Goal: Task Accomplishment & Management: Manage account settings

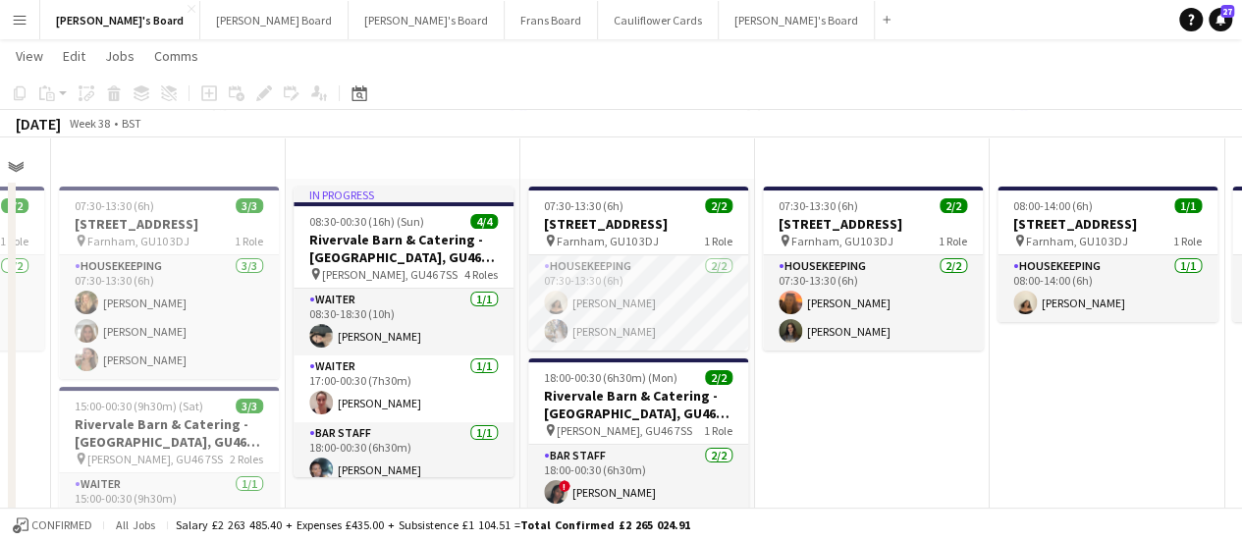
scroll to position [966, 0]
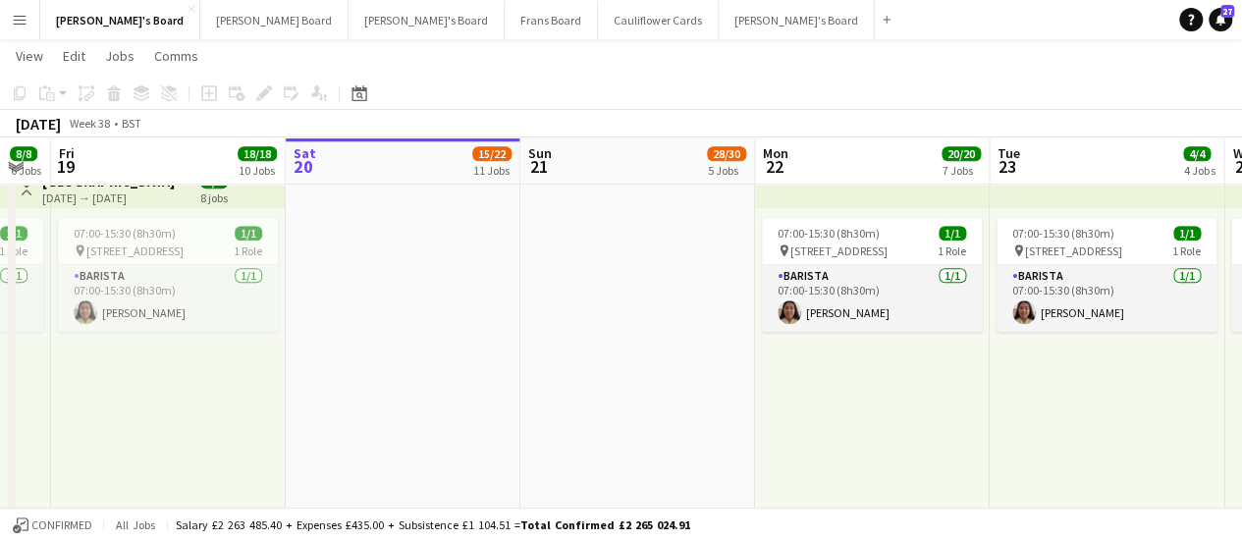
click at [27, 14] on button "Menu" at bounding box center [19, 19] width 39 height 39
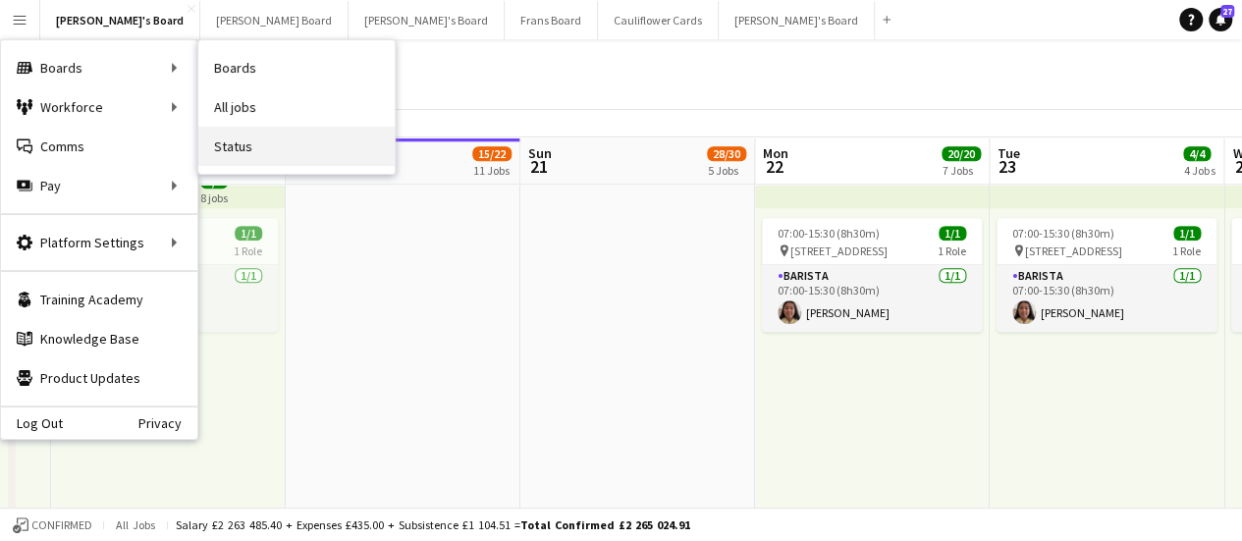
click at [247, 164] on link "Status" at bounding box center [296, 146] width 196 height 39
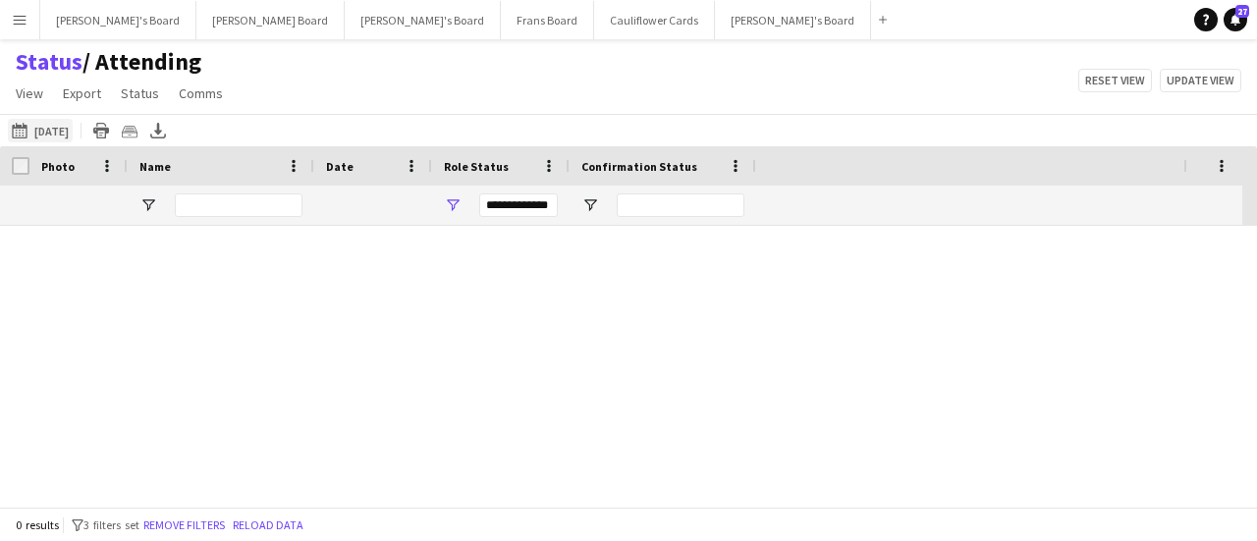
type input "***"
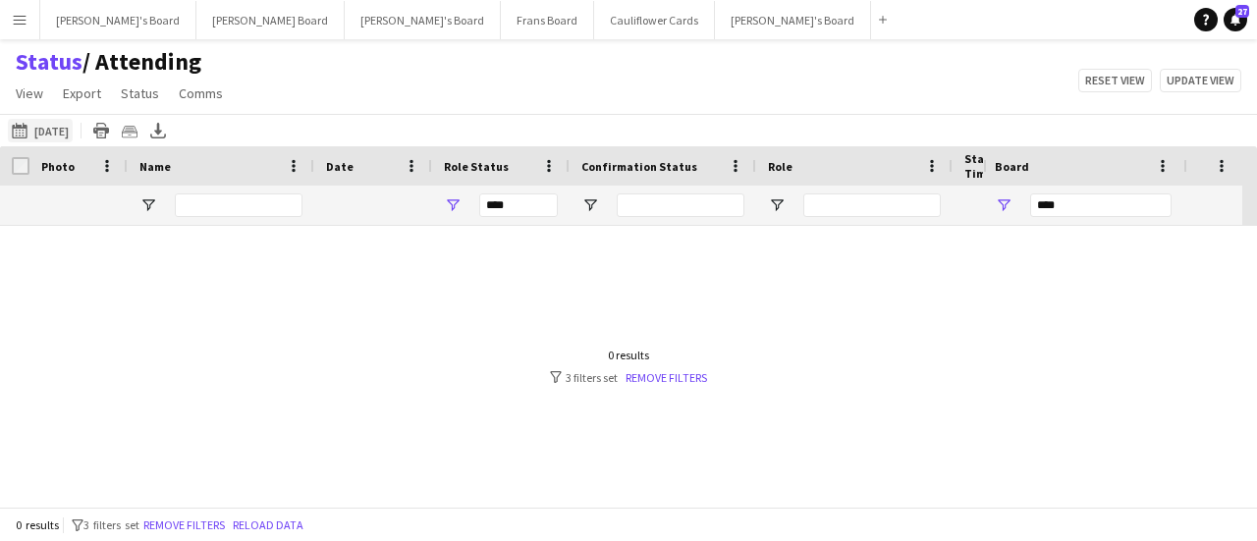
click at [57, 130] on button "[DATE] [DATE]" at bounding box center [40, 131] width 65 height 24
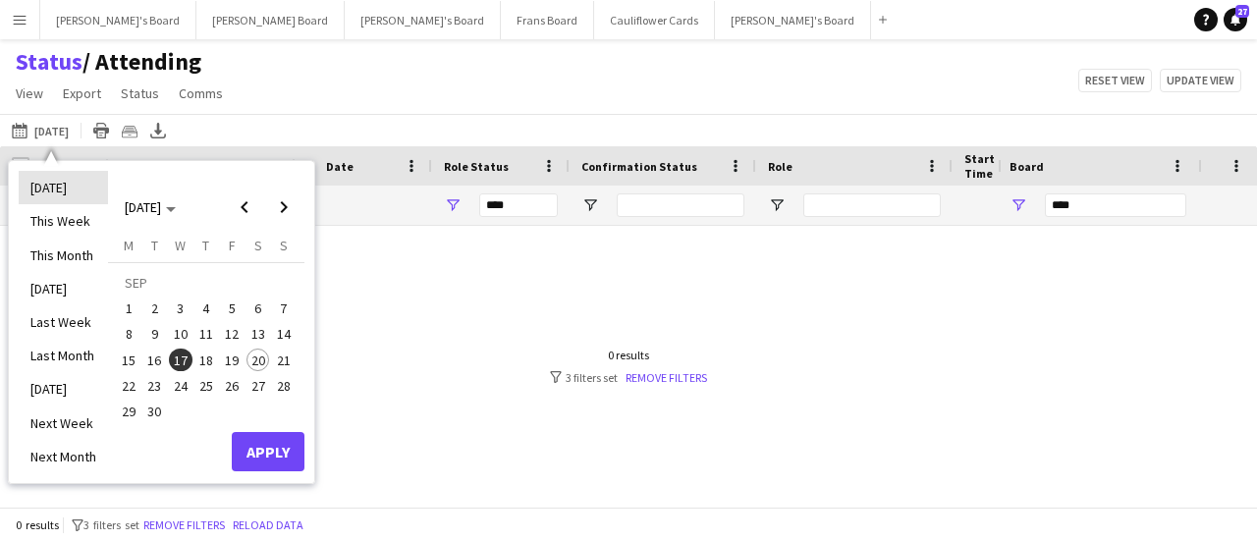
click at [53, 193] on li "[DATE]" at bounding box center [63, 187] width 89 height 33
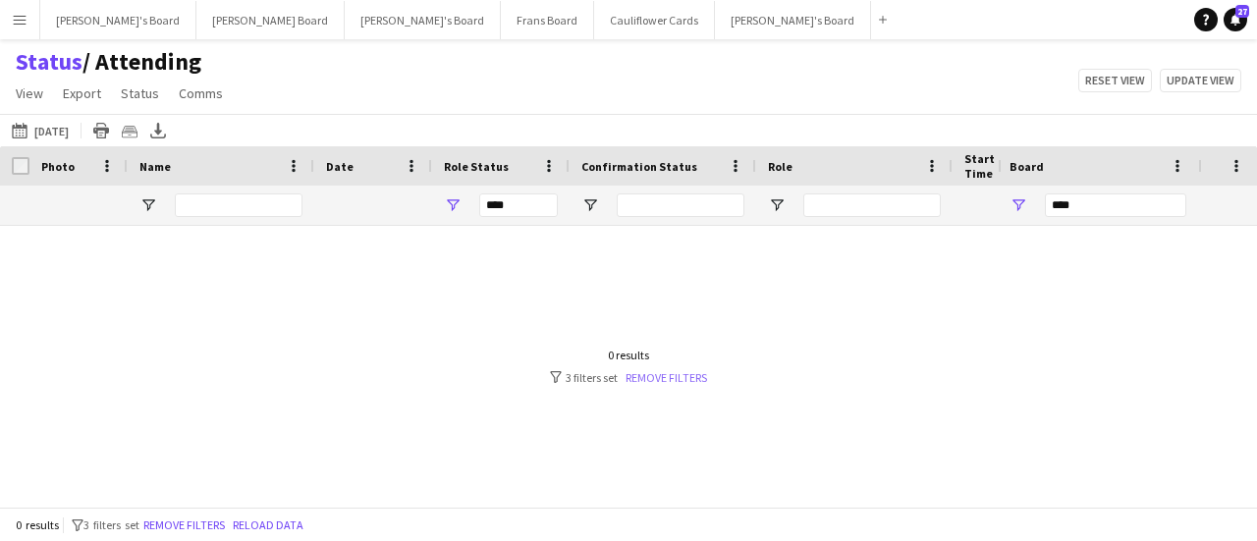
click at [678, 380] on link "Remove filters" at bounding box center [665, 377] width 81 height 15
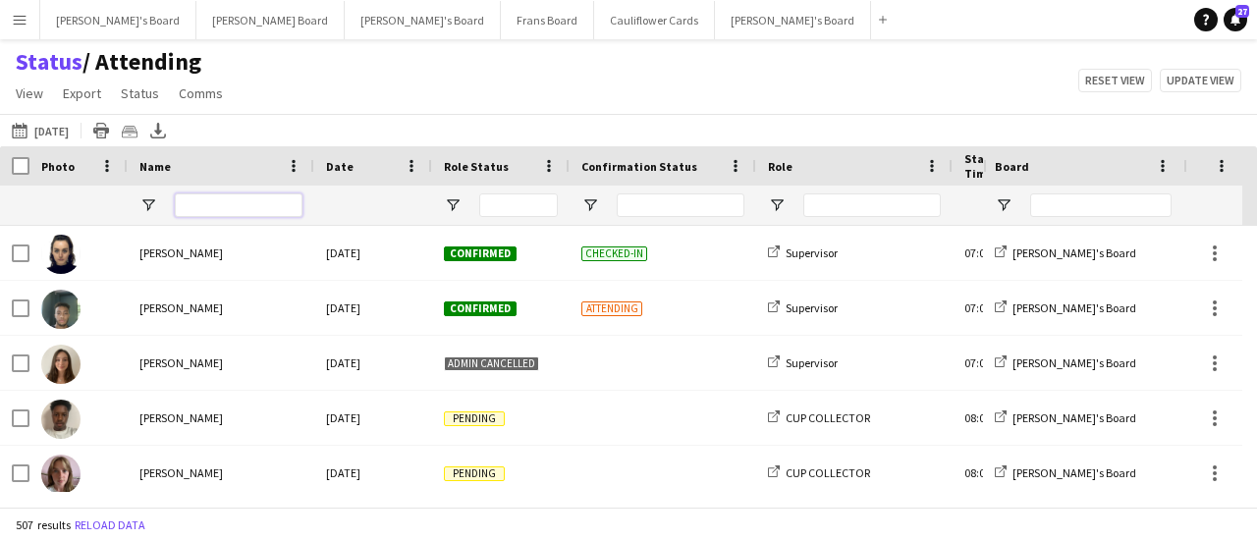
click at [222, 203] on input "Name Filter Input" at bounding box center [239, 205] width 128 height 24
click at [1005, 205] on span "Open Filter Menu" at bounding box center [1004, 205] width 18 height 18
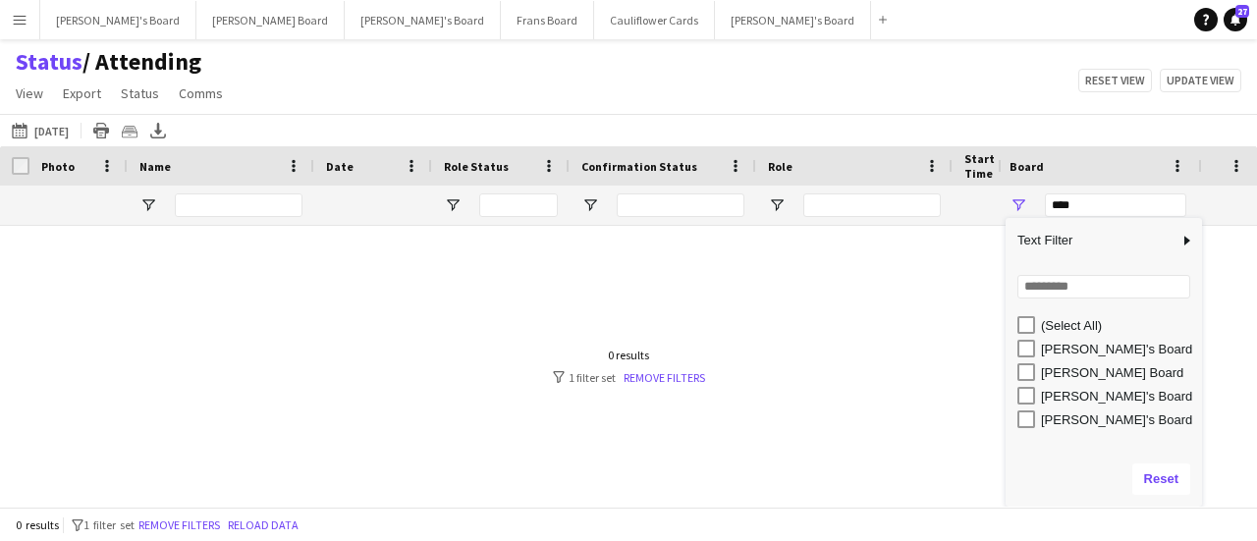
click at [1013, 417] on div "[PERSON_NAME]'s Board" at bounding box center [1103, 419] width 196 height 24
type input "**********"
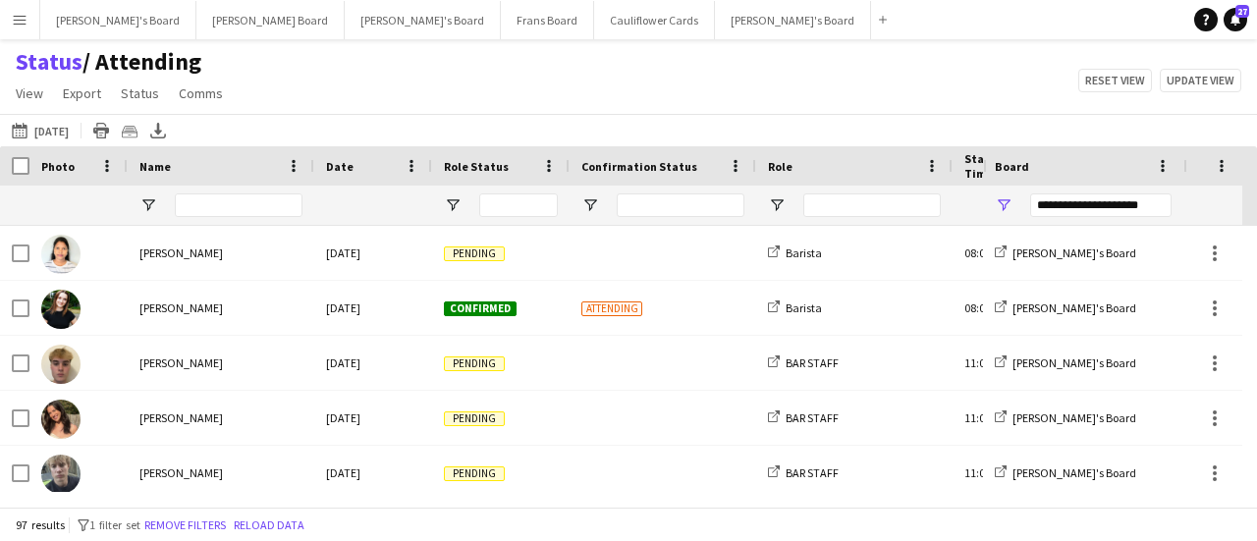
click at [801, 77] on div "Status / Attending View Views Default view Airshow Accreditation Airshow Check …" at bounding box center [628, 80] width 1257 height 67
click at [782, 203] on span "Open Filter Menu" at bounding box center [777, 205] width 18 height 18
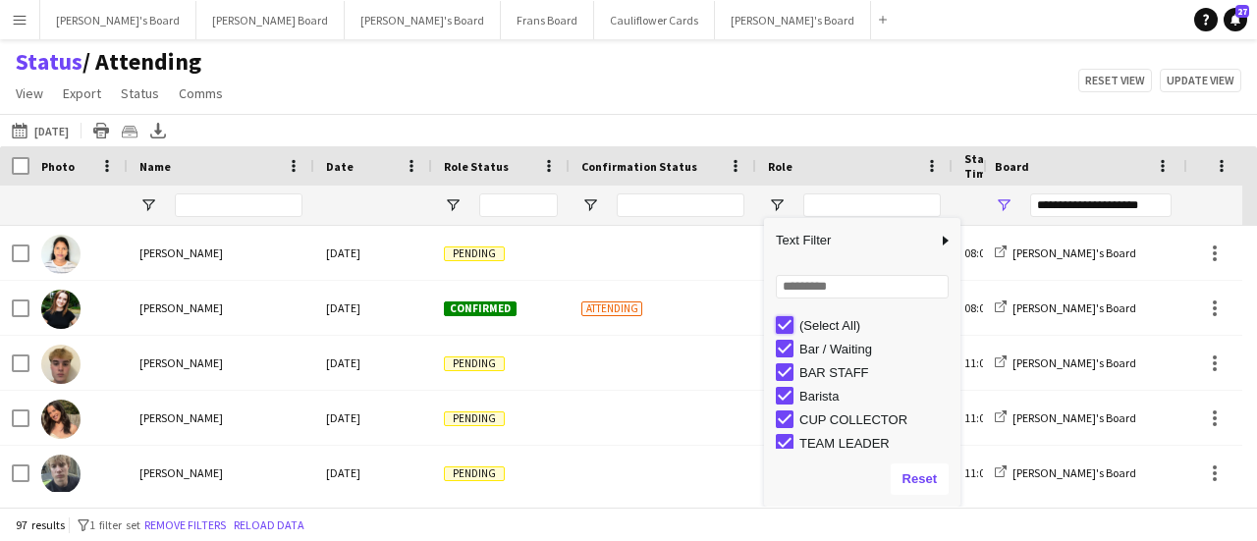
type input "***"
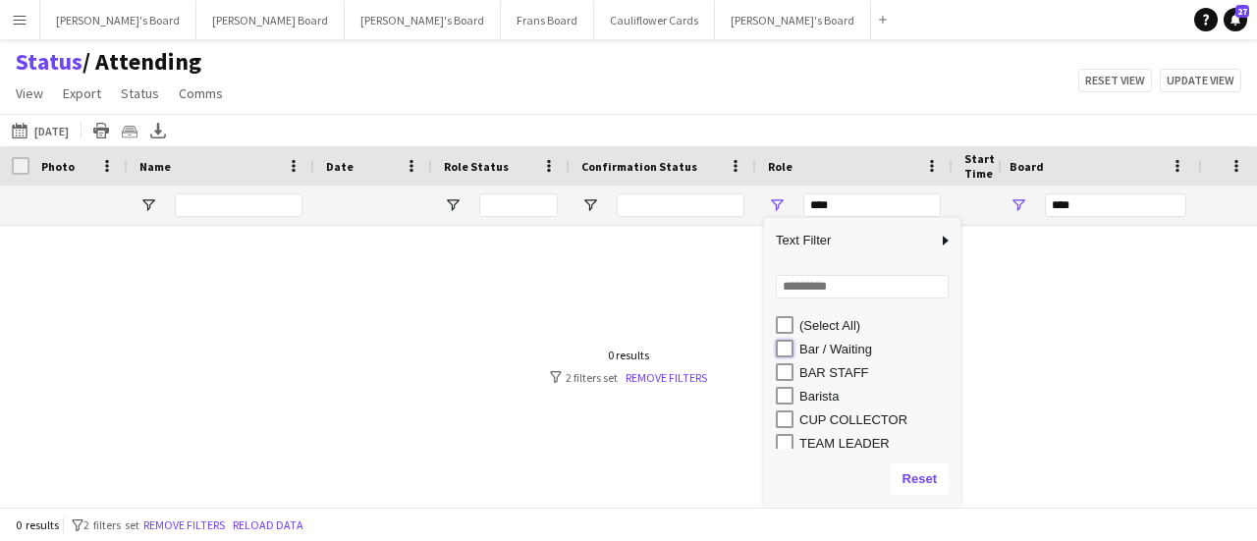
type input "**********"
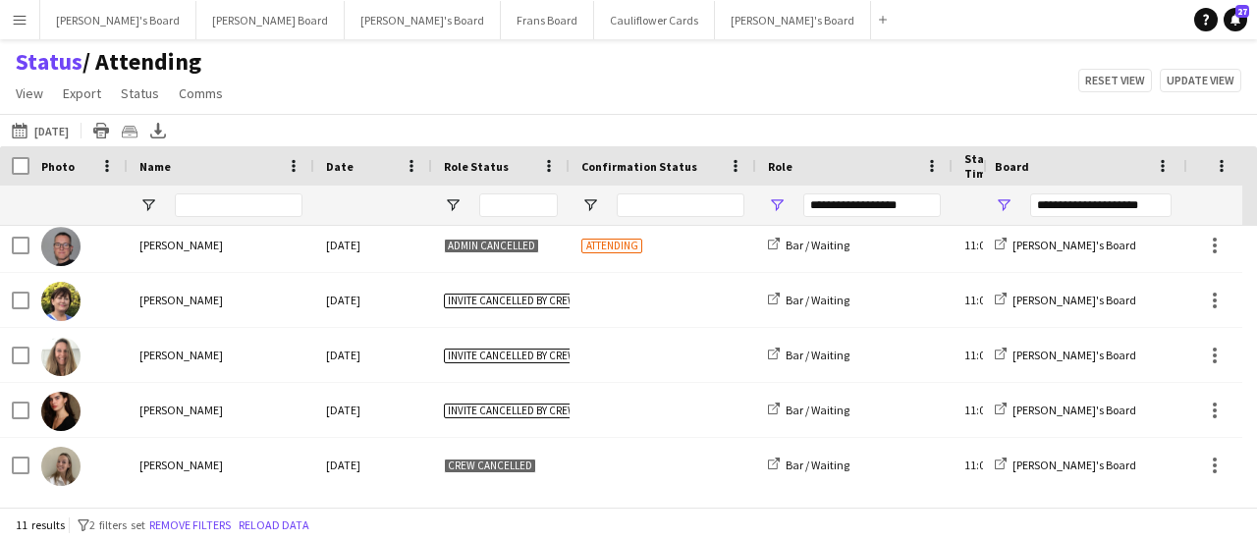
scroll to position [156, 0]
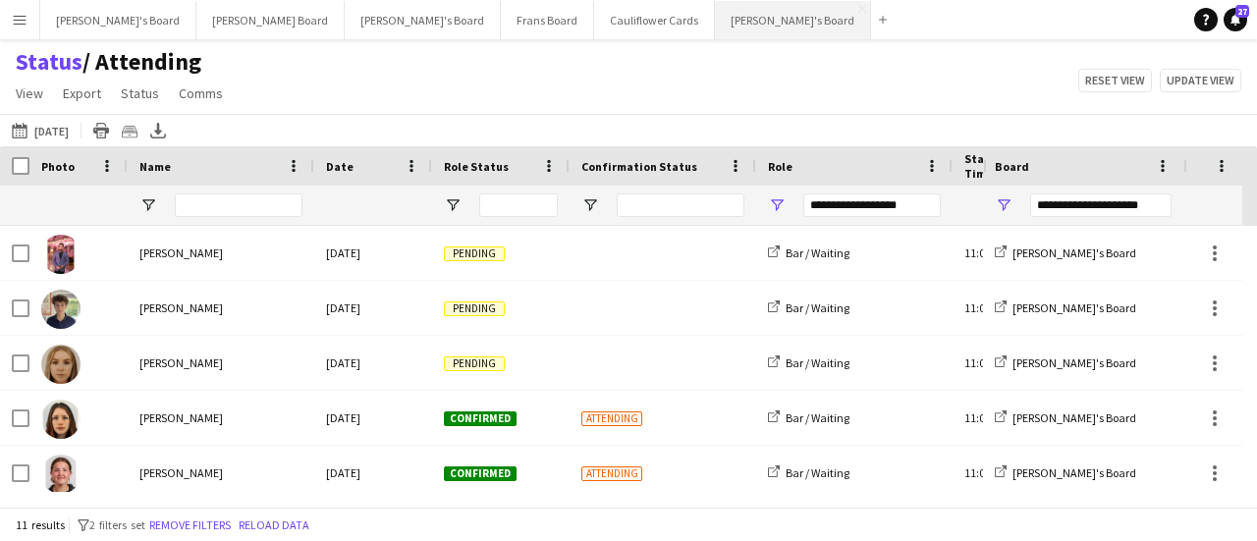
click at [715, 27] on button "[PERSON_NAME]'s Board Close" at bounding box center [793, 20] width 156 height 38
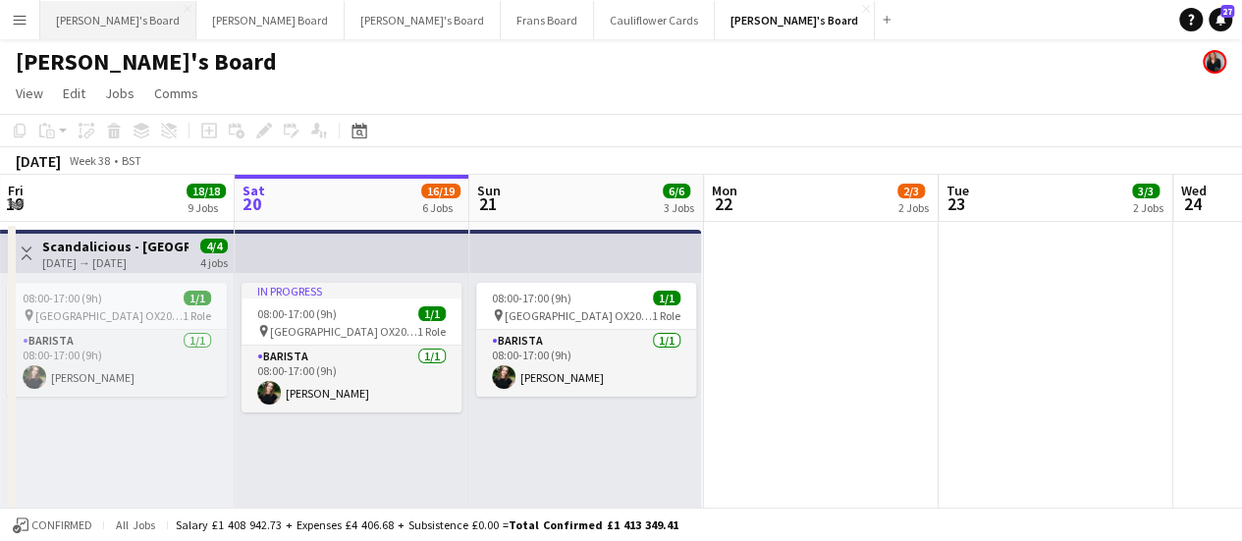
click at [119, 11] on button "[PERSON_NAME]'s Board Close" at bounding box center [118, 20] width 156 height 38
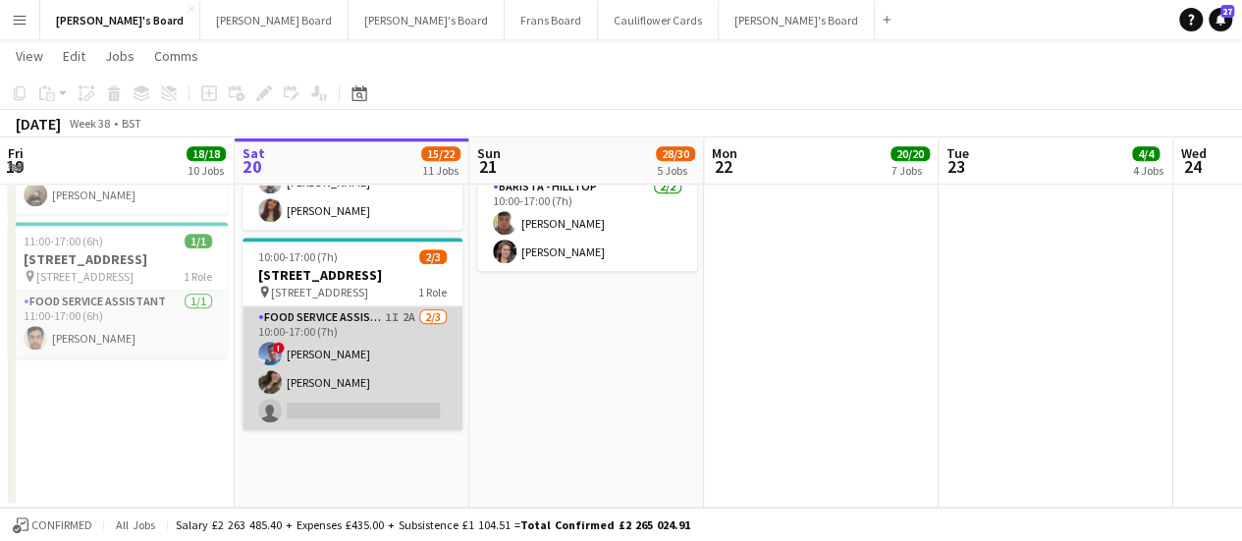
click at [407, 394] on app-card-role "Food Service Assistant 1I 2A [DATE] 10:00-17:00 (7h) ! [PERSON_NAME] [PERSON_NA…" at bounding box center [353, 368] width 220 height 124
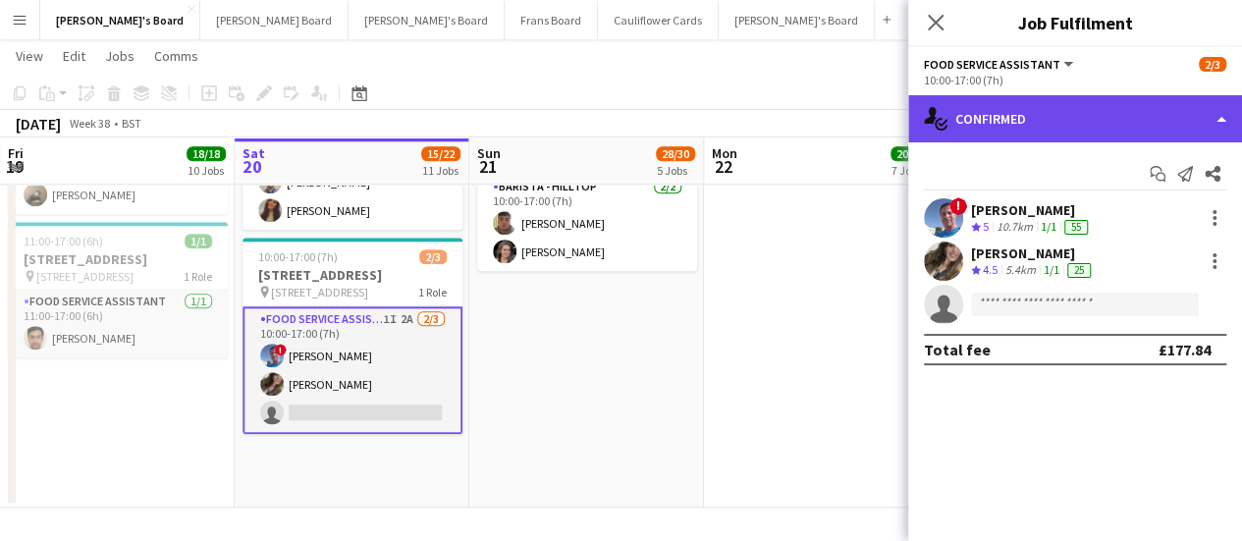
click at [1132, 132] on div "single-neutral-actions-check-2 Confirmed" at bounding box center [1075, 118] width 334 height 47
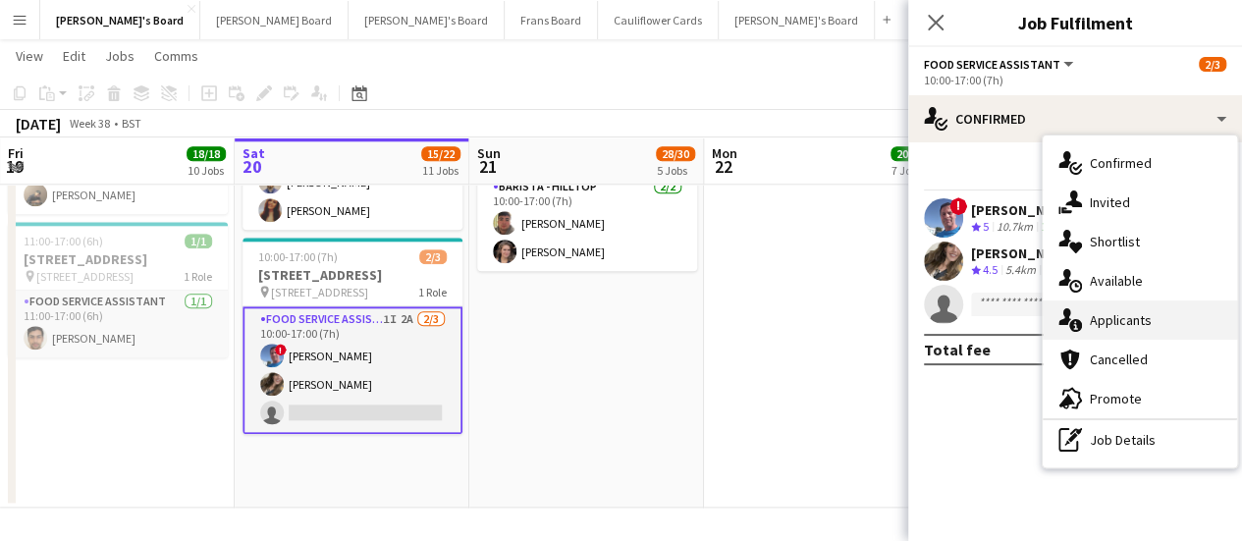
click at [1132, 307] on div "single-neutral-actions-information Applicants" at bounding box center [1140, 319] width 194 height 39
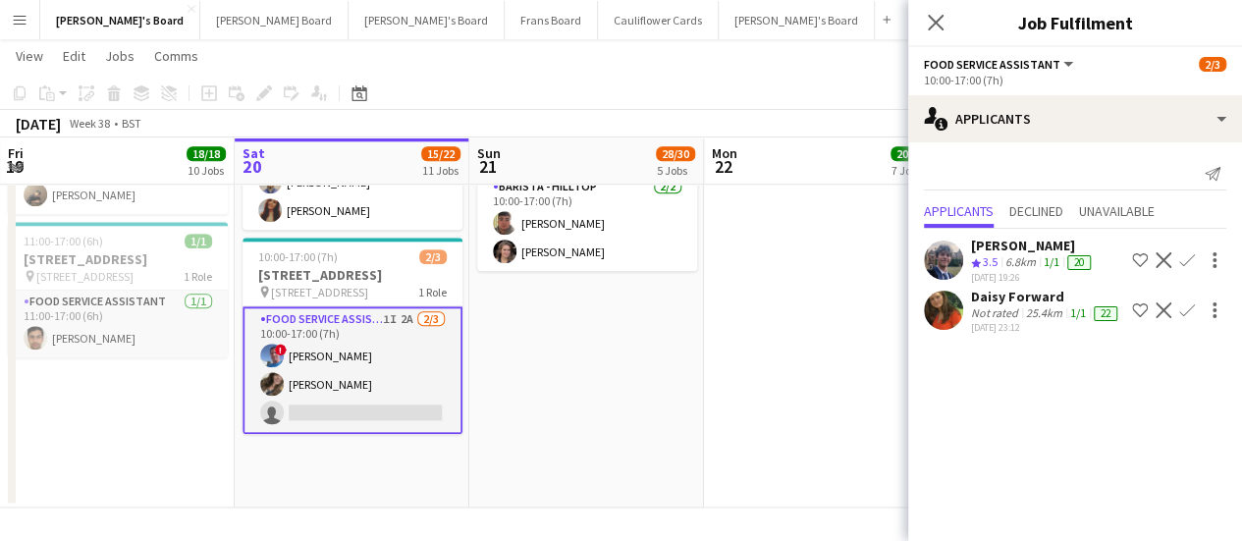
click at [1179, 259] on app-icon "Confirm" at bounding box center [1187, 260] width 16 height 16
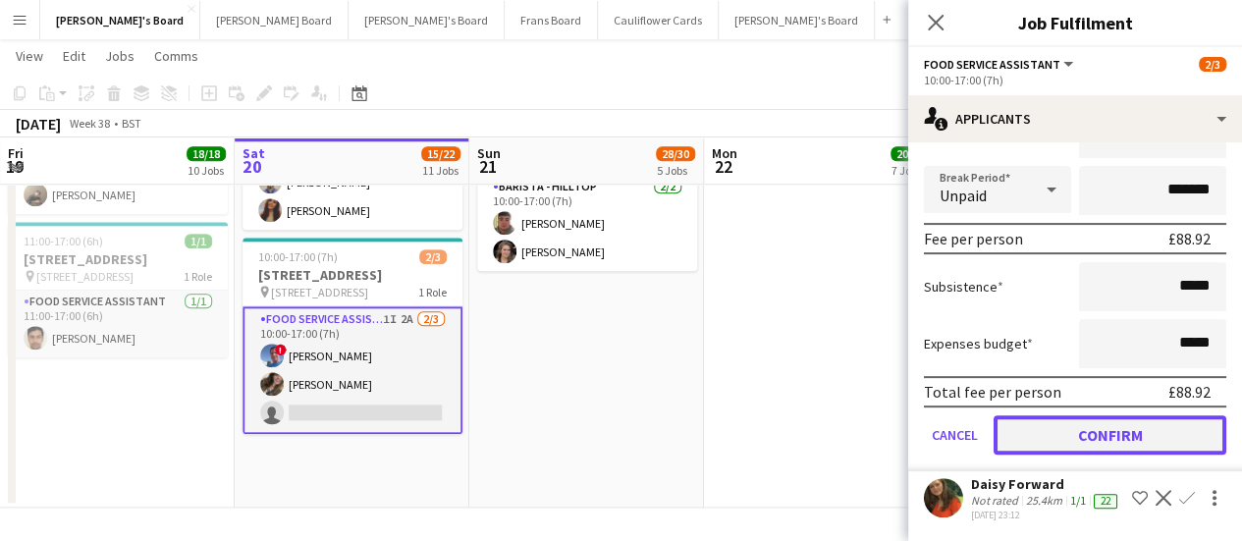
click at [1103, 447] on button "Confirm" at bounding box center [1110, 434] width 233 height 39
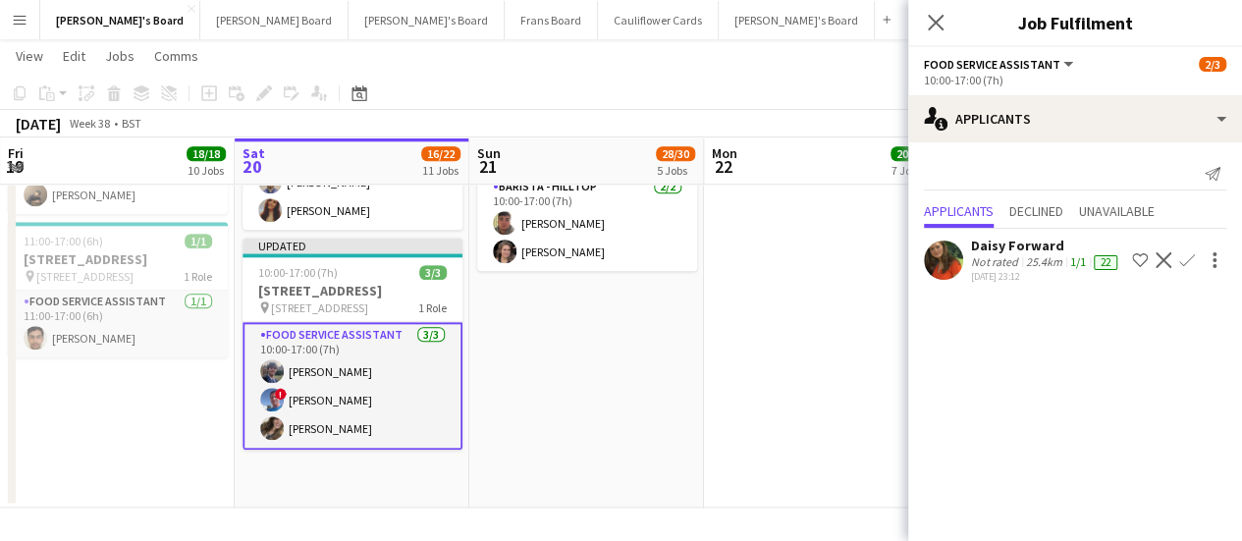
click at [709, 426] on app-date-cell at bounding box center [821, 241] width 235 height 532
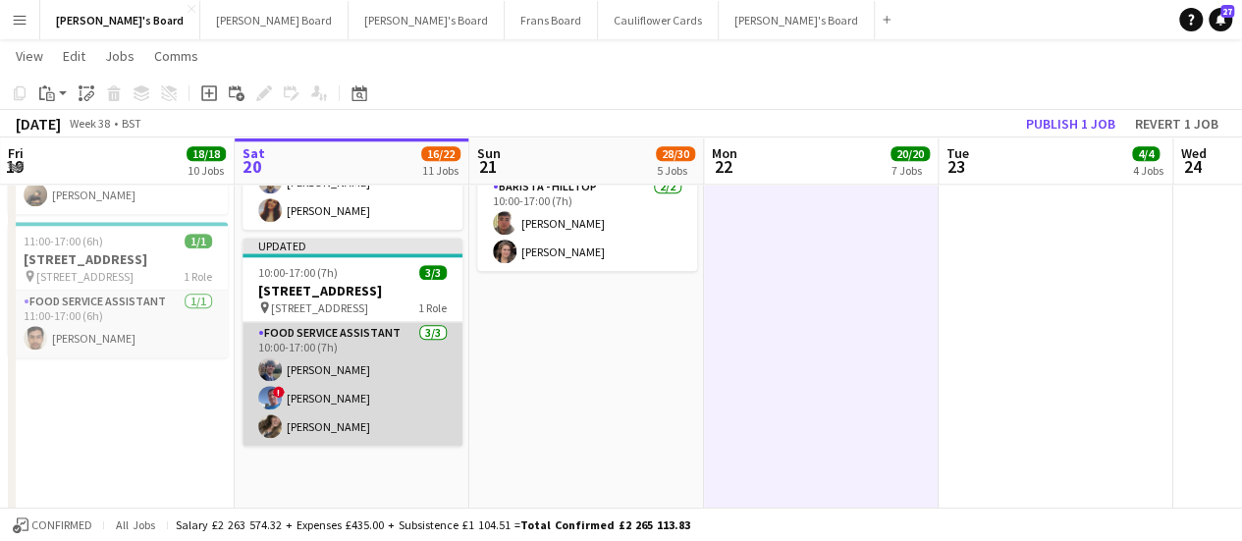
click at [393, 376] on app-card-role "Food Service Assistant [DATE] 10:00-17:00 (7h) [PERSON_NAME] ! [PERSON_NAME] [P…" at bounding box center [353, 384] width 220 height 124
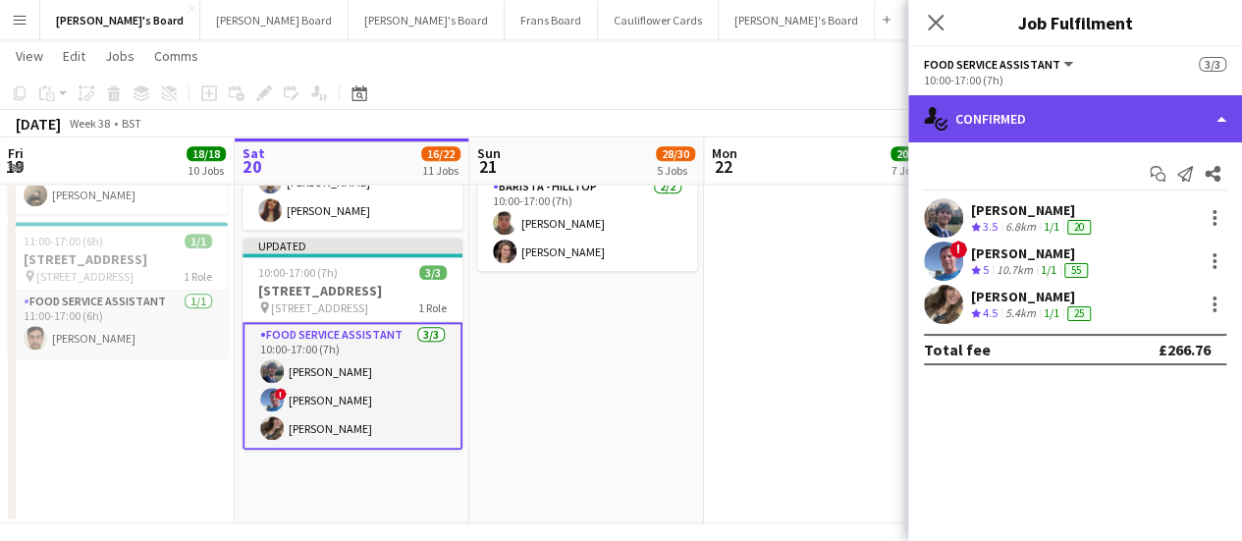
click at [1176, 131] on div "single-neutral-actions-check-2 Confirmed" at bounding box center [1075, 118] width 334 height 47
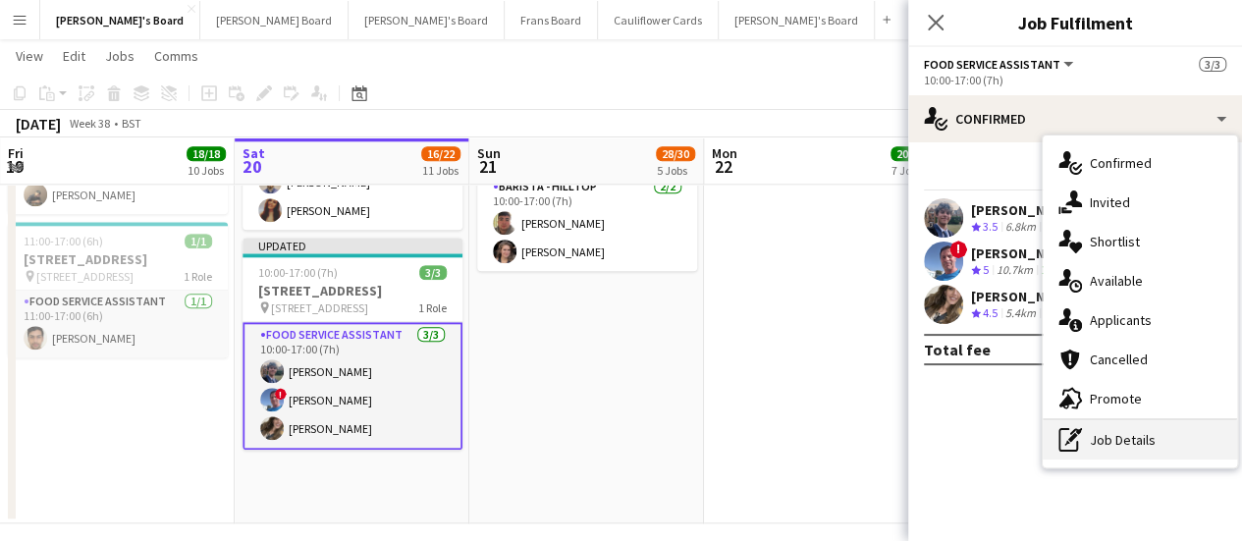
click at [1151, 448] on div "pen-write Job Details" at bounding box center [1140, 439] width 194 height 39
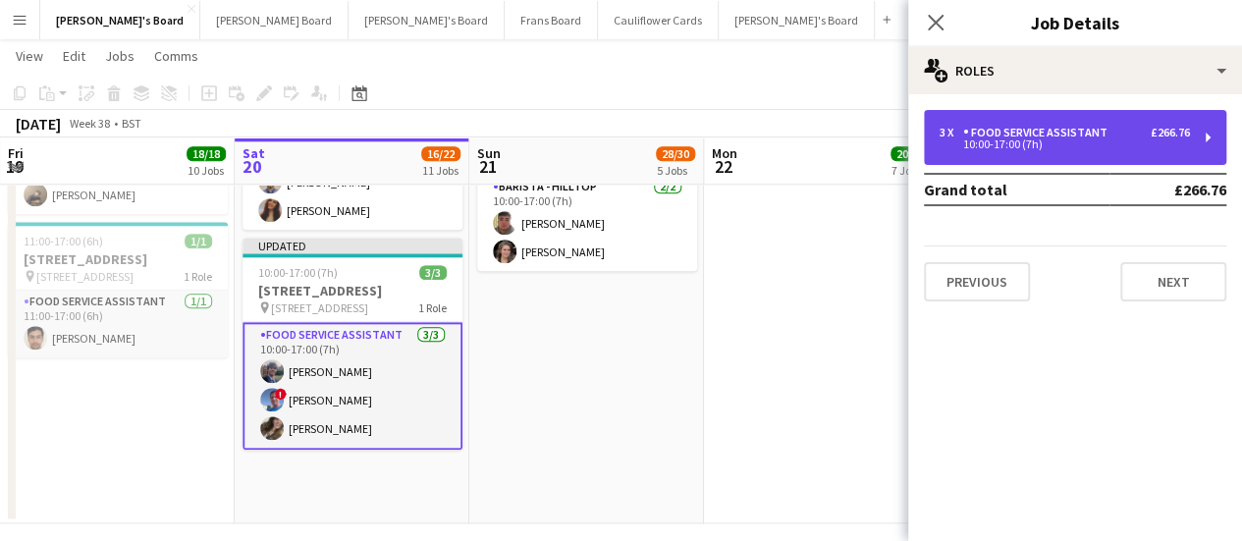
click at [978, 149] on div "10:00-17:00 (7h)" at bounding box center [1065, 144] width 250 height 10
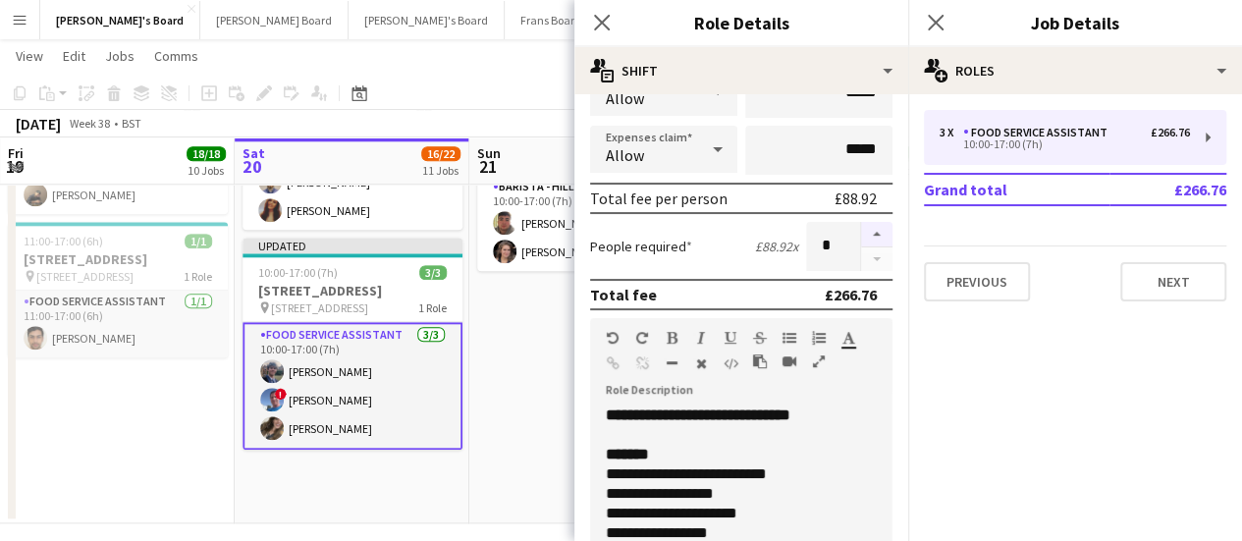
click at [861, 229] on button "button" at bounding box center [876, 235] width 31 height 26
type input "*"
click at [534, 393] on app-date-cell "08:00-18:30 (10h30m) [STREET_ADDRESS] pin Woking, GU23 6QB 2 Roles Barista - Wi…" at bounding box center [586, 249] width 235 height 548
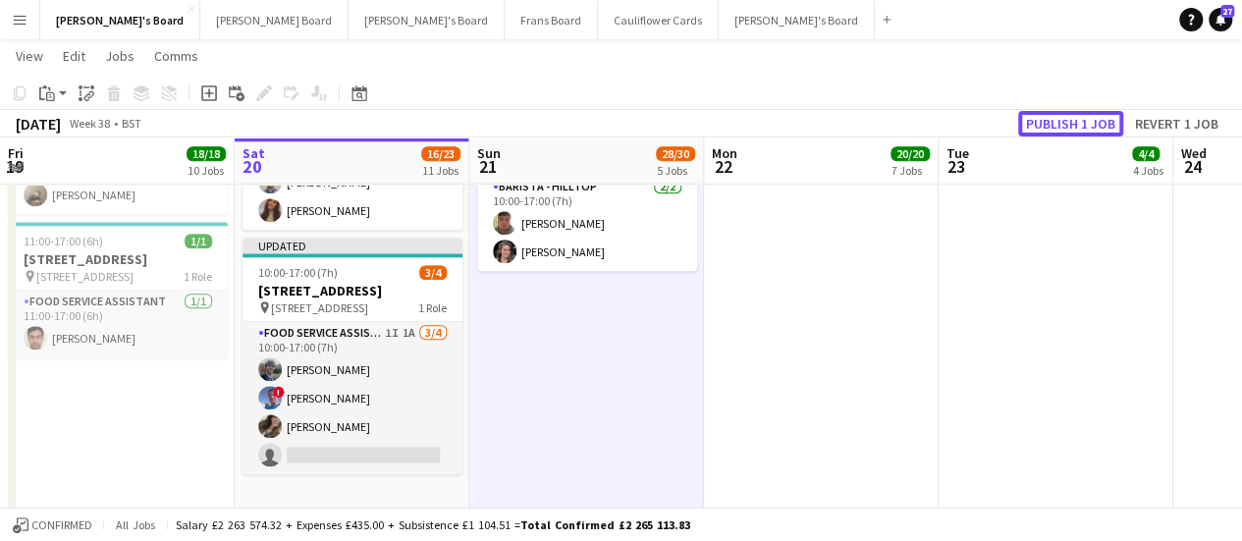
drag, startPoint x: 1078, startPoint y: 120, endPoint x: 1092, endPoint y: 121, distance: 13.8
click at [1092, 121] on button "Publish 1 job" at bounding box center [1070, 124] width 105 height 26
